Goal: Information Seeking & Learning: Learn about a topic

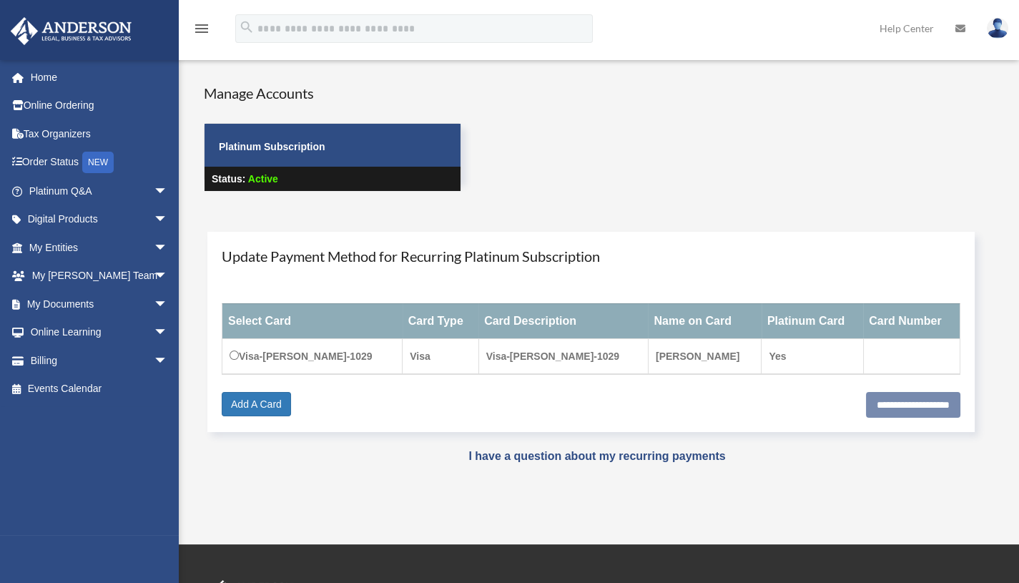
click at [91, 128] on link "Tax Organizers" at bounding box center [100, 133] width 180 height 29
click at [67, 137] on link "Tax Organizers" at bounding box center [100, 133] width 180 height 29
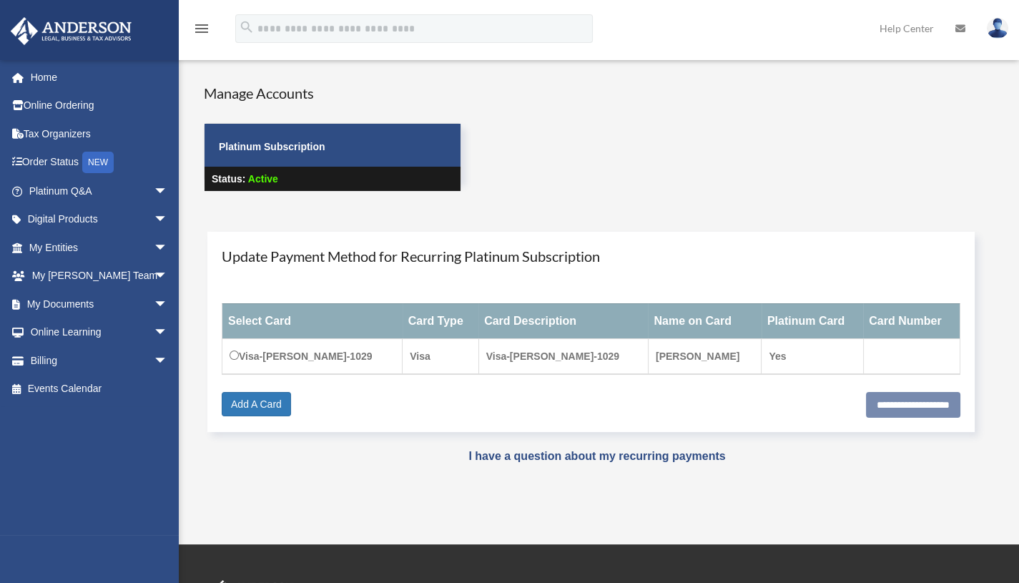
click at [67, 137] on link "Tax Organizers" at bounding box center [100, 133] width 180 height 29
click at [67, 134] on link "Tax Organizers" at bounding box center [100, 133] width 180 height 29
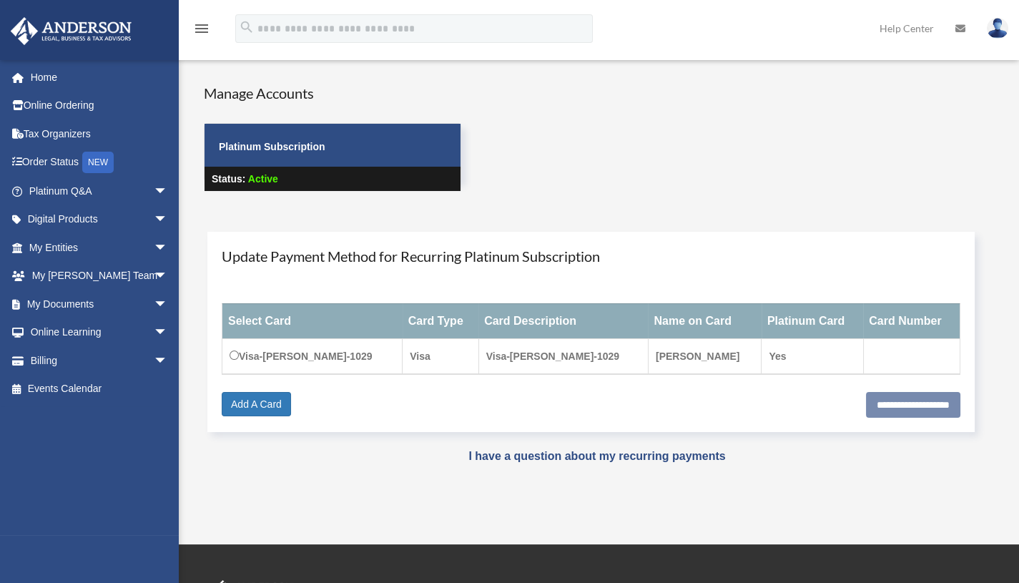
click at [62, 162] on link "Order Status NEW" at bounding box center [100, 162] width 180 height 29
click at [69, 132] on link "Tax Organizers" at bounding box center [100, 133] width 180 height 29
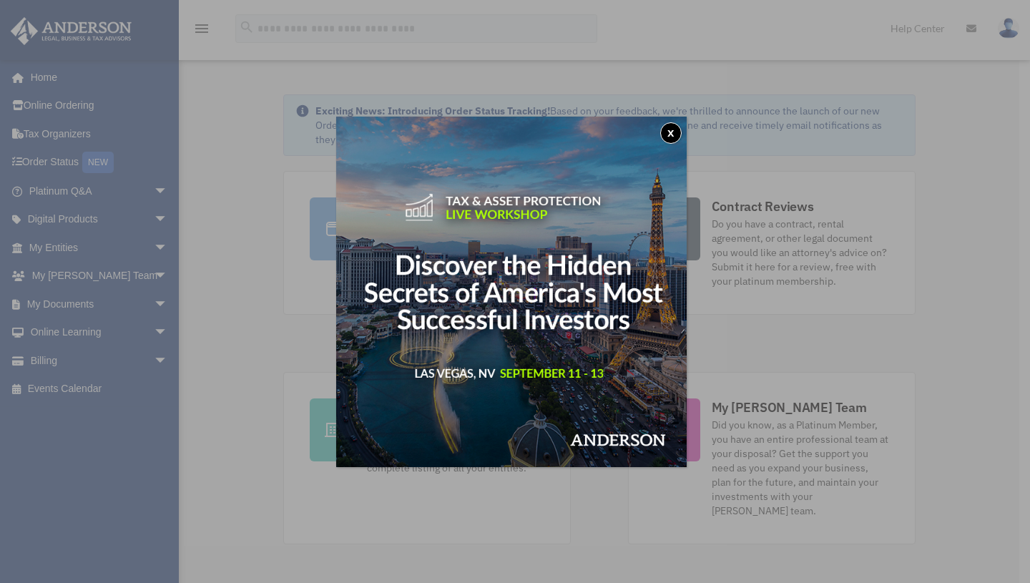
click at [293, 376] on div "x" at bounding box center [515, 291] width 1030 height 583
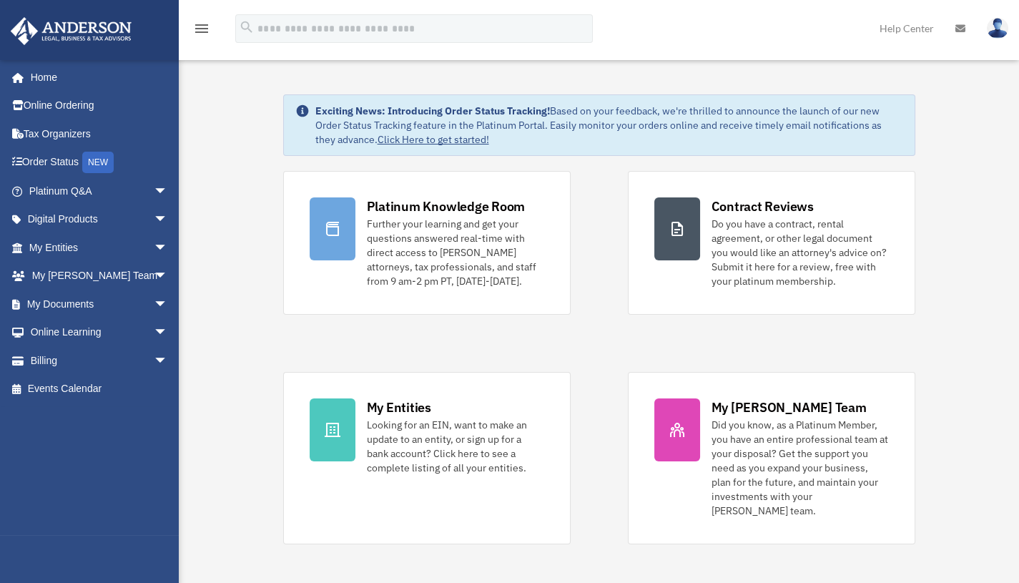
click at [154, 219] on span "arrow_drop_down" at bounding box center [168, 219] width 29 height 29
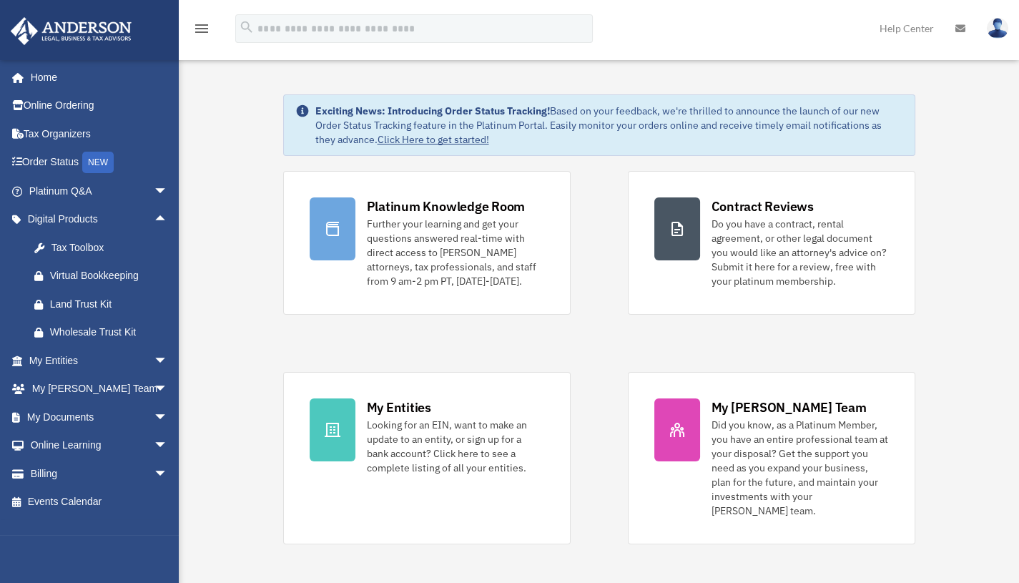
click at [89, 245] on div "Tax Toolbox" at bounding box center [111, 248] width 122 height 18
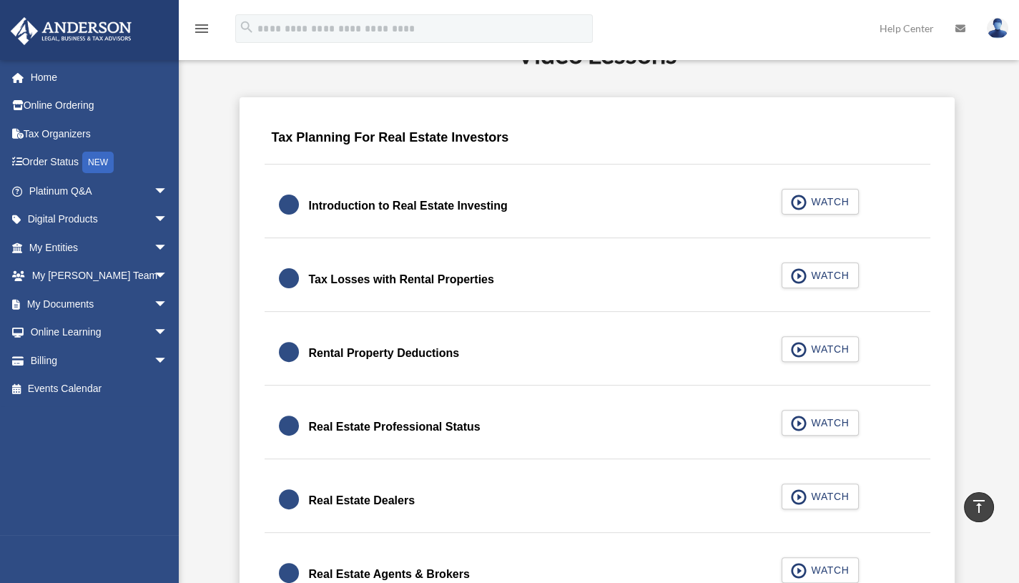
scroll to position [852, 0]
click at [790, 201] on button "WATCH" at bounding box center [820, 201] width 77 height 26
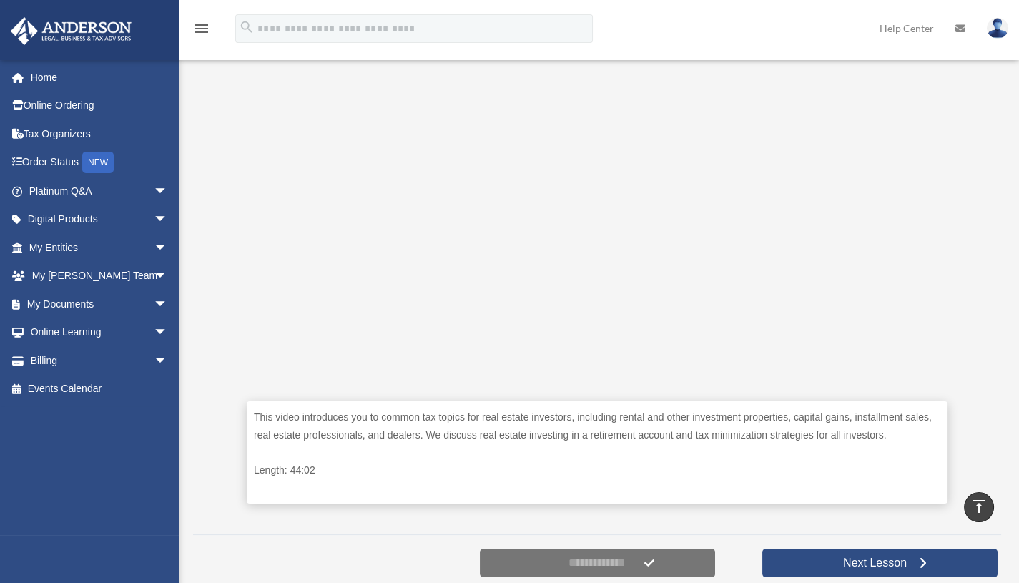
scroll to position [371, 0]
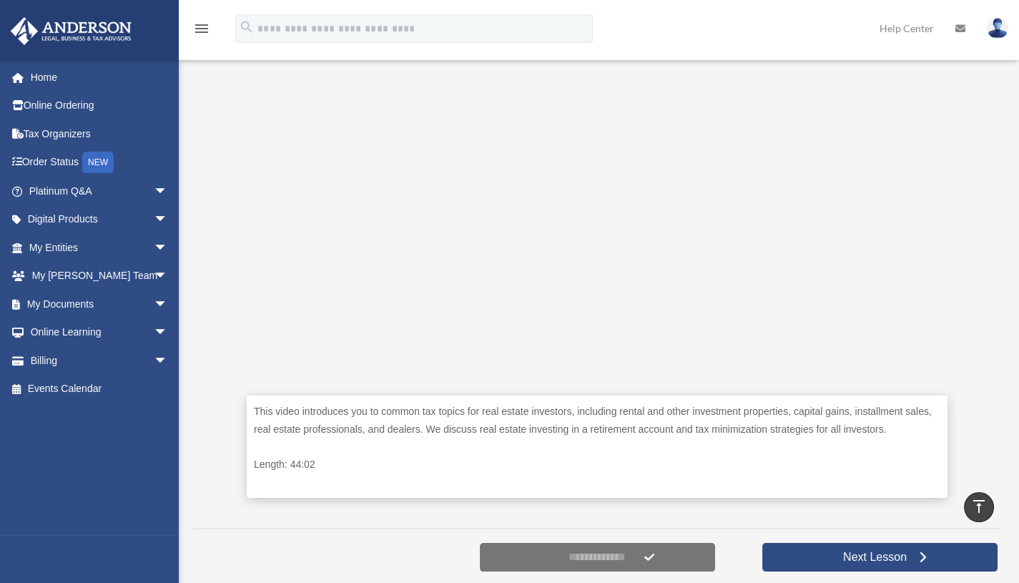
drag, startPoint x: 847, startPoint y: 471, endPoint x: 903, endPoint y: 470, distance: 56.5
click at [903, 470] on p "Length: 44:02" at bounding box center [597, 465] width 687 height 18
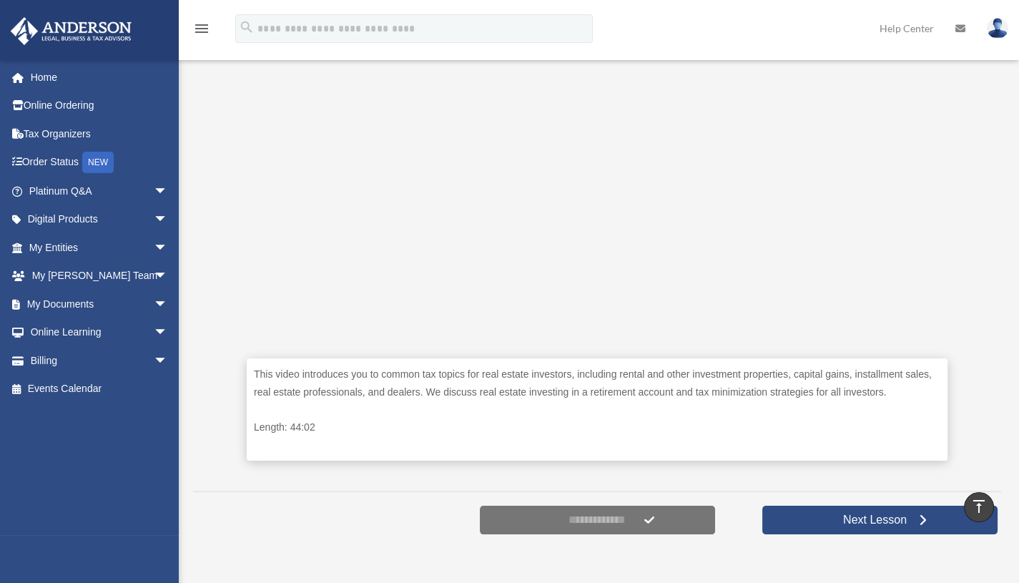
scroll to position [406, 0]
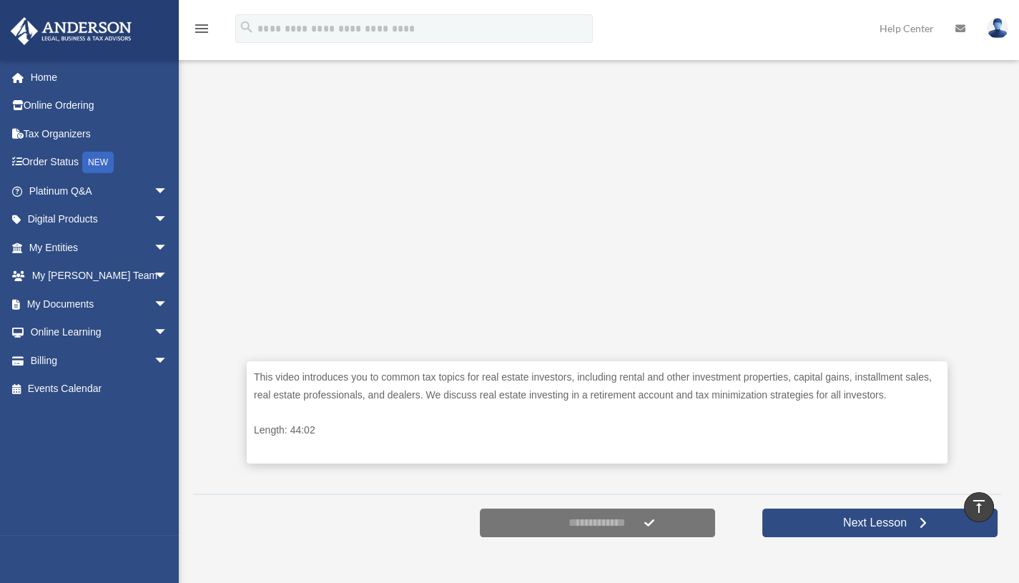
click at [850, 478] on div "This video introduces you to common tax topics for real estate investors, inclu…" at bounding box center [597, 212] width 701 height 544
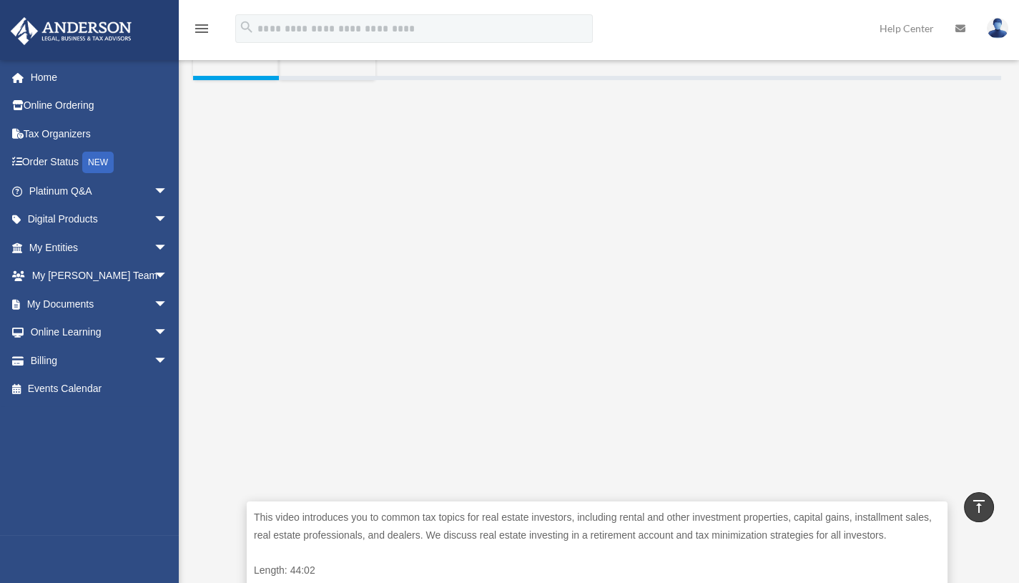
scroll to position [263, 0]
click at [89, 188] on link "Platinum Q&A arrow_drop_down" at bounding box center [100, 191] width 180 height 29
click at [90, 216] on link "Digital Products arrow_drop_down" at bounding box center [100, 219] width 180 height 29
click at [154, 219] on span "arrow_drop_down" at bounding box center [168, 219] width 29 height 29
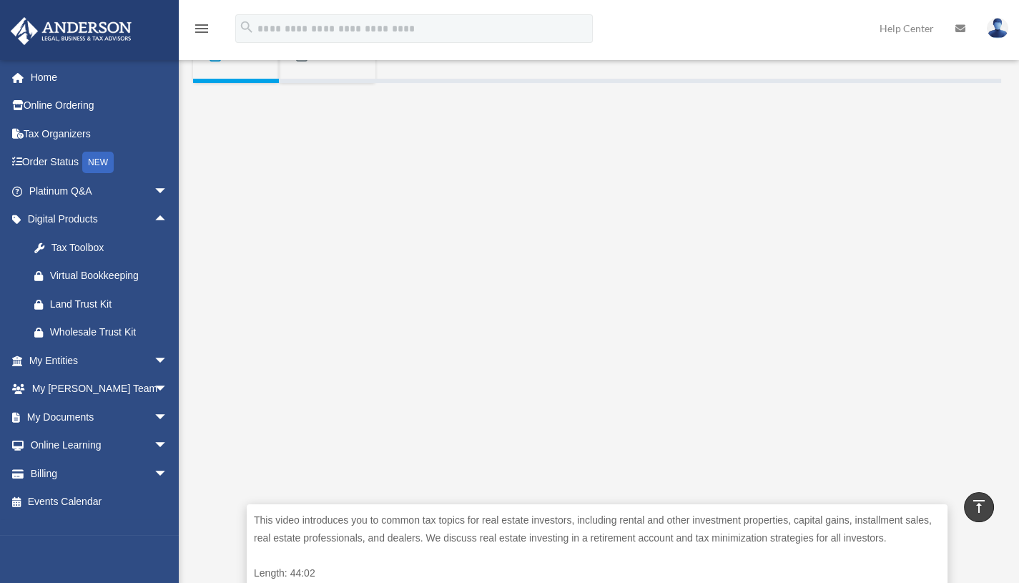
click at [154, 219] on span "arrow_drop_up" at bounding box center [168, 219] width 29 height 29
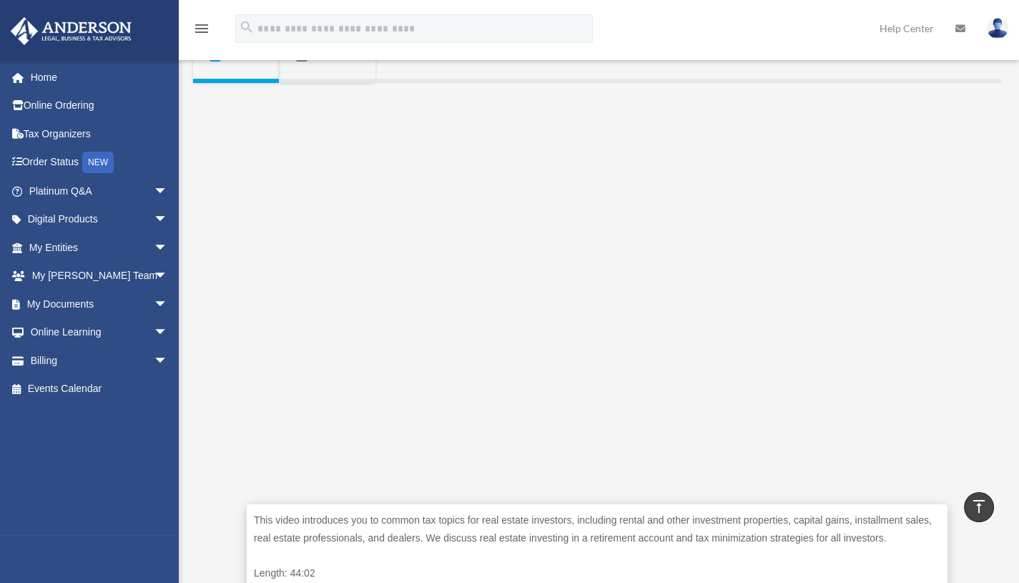
drag, startPoint x: 150, startPoint y: 219, endPoint x: 69, endPoint y: 245, distance: 84.8
click at [69, 245] on link "My Entities arrow_drop_down" at bounding box center [100, 247] width 180 height 29
click at [80, 303] on link "My Documents arrow_drop_down" at bounding box center [100, 304] width 180 height 29
click at [154, 307] on span "arrow_drop_down" at bounding box center [168, 304] width 29 height 29
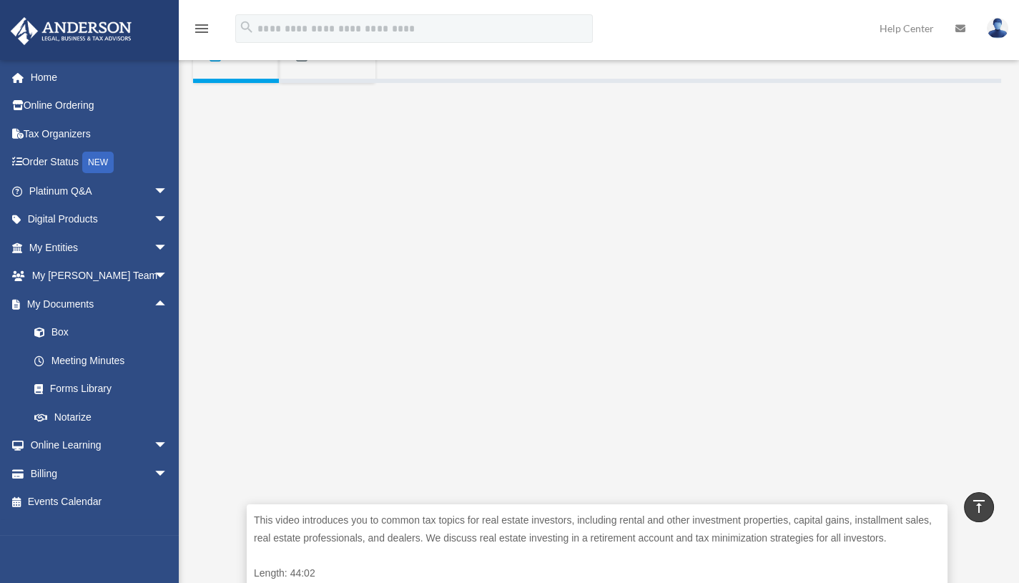
click at [116, 362] on link "Meeting Minutes" at bounding box center [105, 360] width 170 height 29
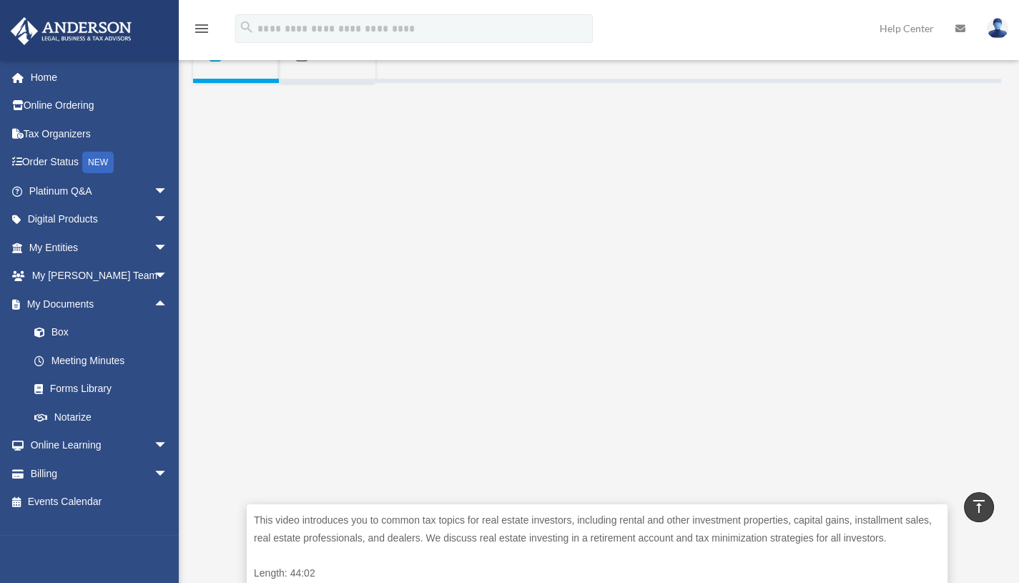
click at [116, 362] on link "Meeting Minutes" at bounding box center [105, 360] width 170 height 29
click at [88, 362] on link "Meeting Minutes" at bounding box center [105, 360] width 170 height 29
drag, startPoint x: 88, startPoint y: 362, endPoint x: 72, endPoint y: 380, distance: 23.8
click at [72, 380] on link "Forms Library" at bounding box center [105, 389] width 170 height 29
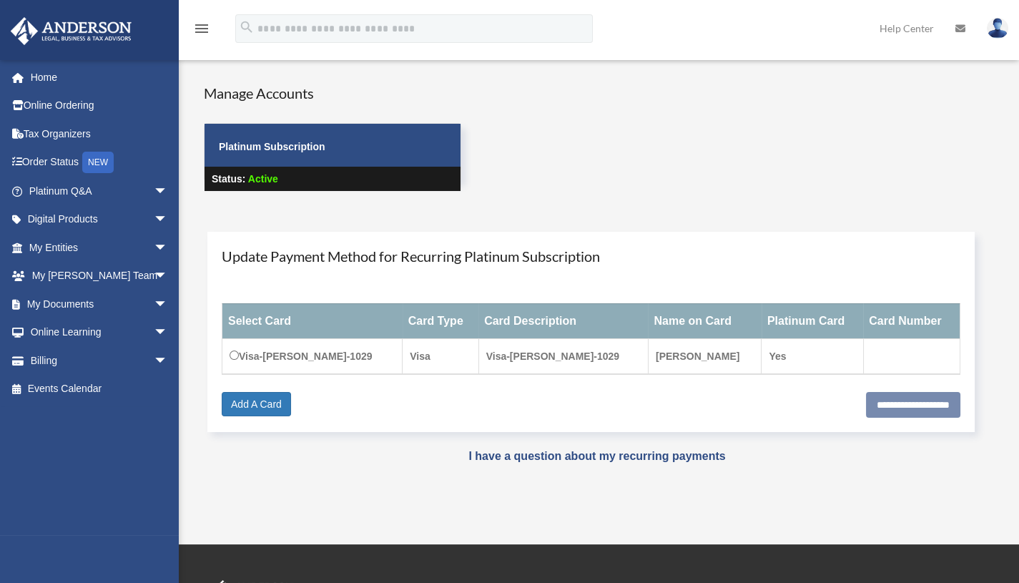
click at [154, 216] on span "arrow_drop_down" at bounding box center [168, 219] width 29 height 29
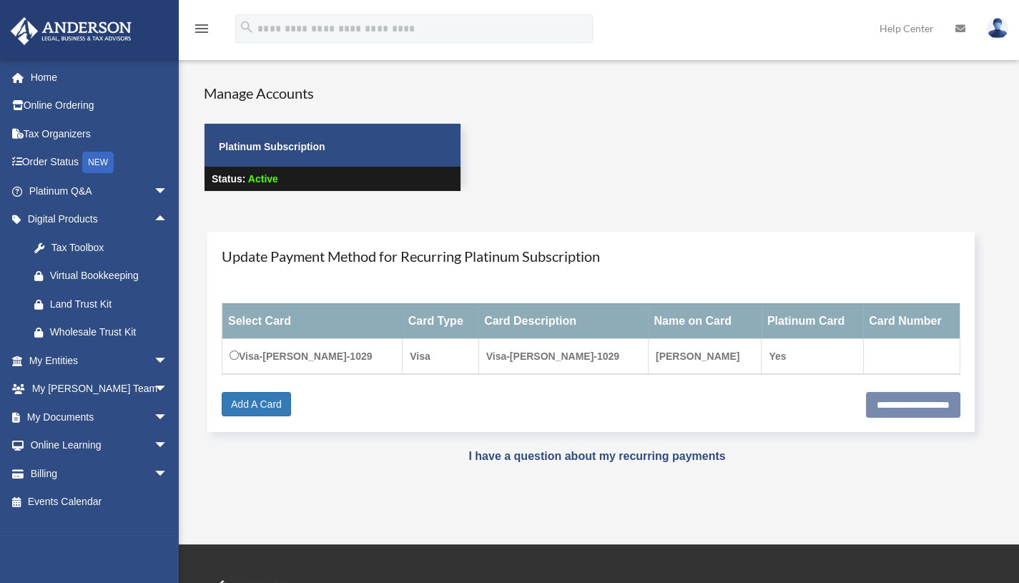
click at [104, 277] on div "Virtual Bookkeeping" at bounding box center [111, 276] width 122 height 18
